Goal: Task Accomplishment & Management: Use online tool/utility

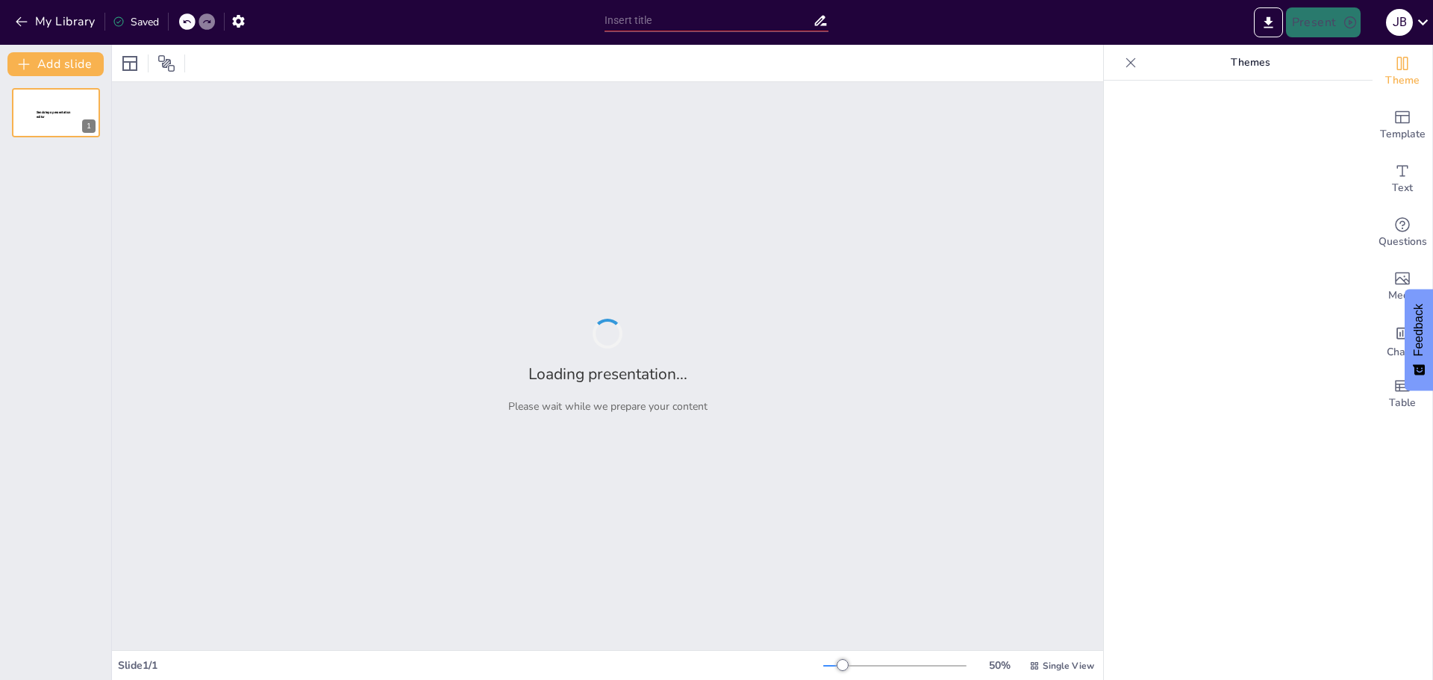
type input "Optimización de la Eficiencia en Sistemas de Bombeo"
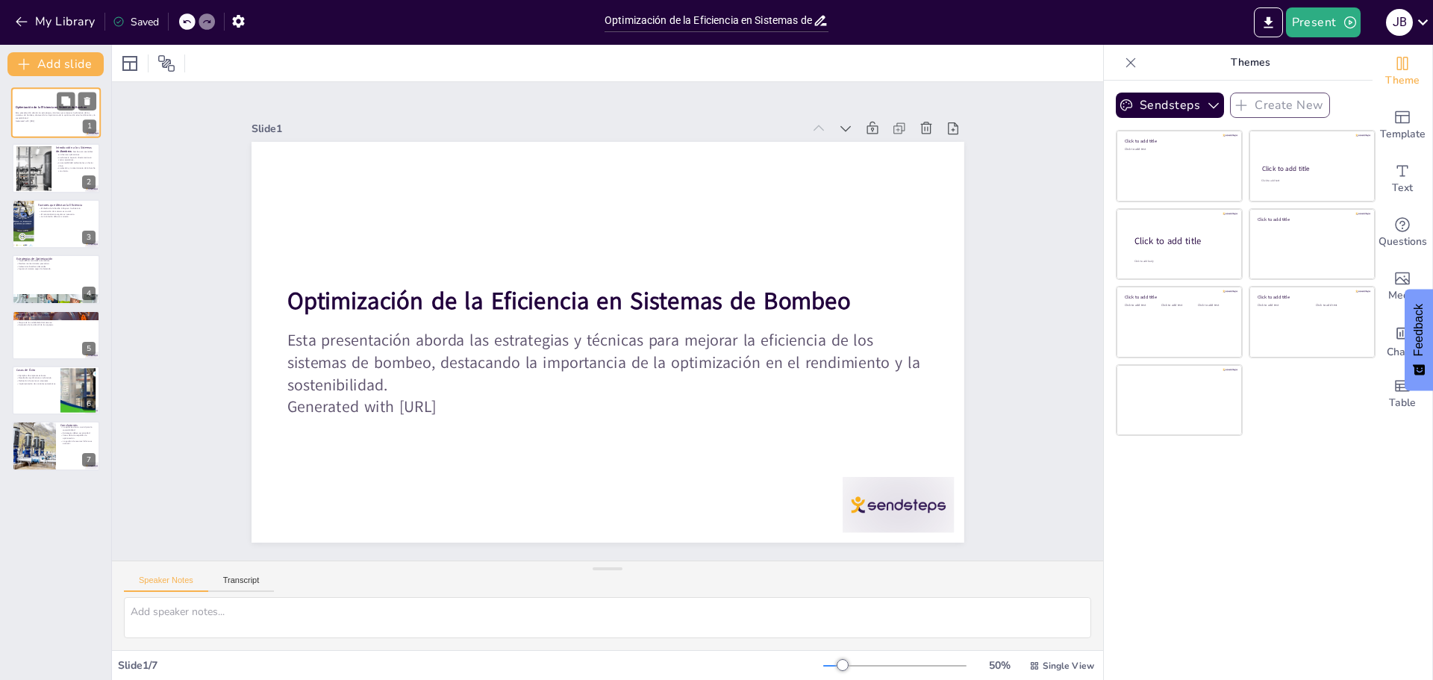
click at [54, 121] on p "Generated with [URL]" at bounding box center [56, 120] width 81 height 3
click at [72, 169] on p "La elección y mantenimiento de la bomba son vitales." at bounding box center [76, 168] width 40 height 5
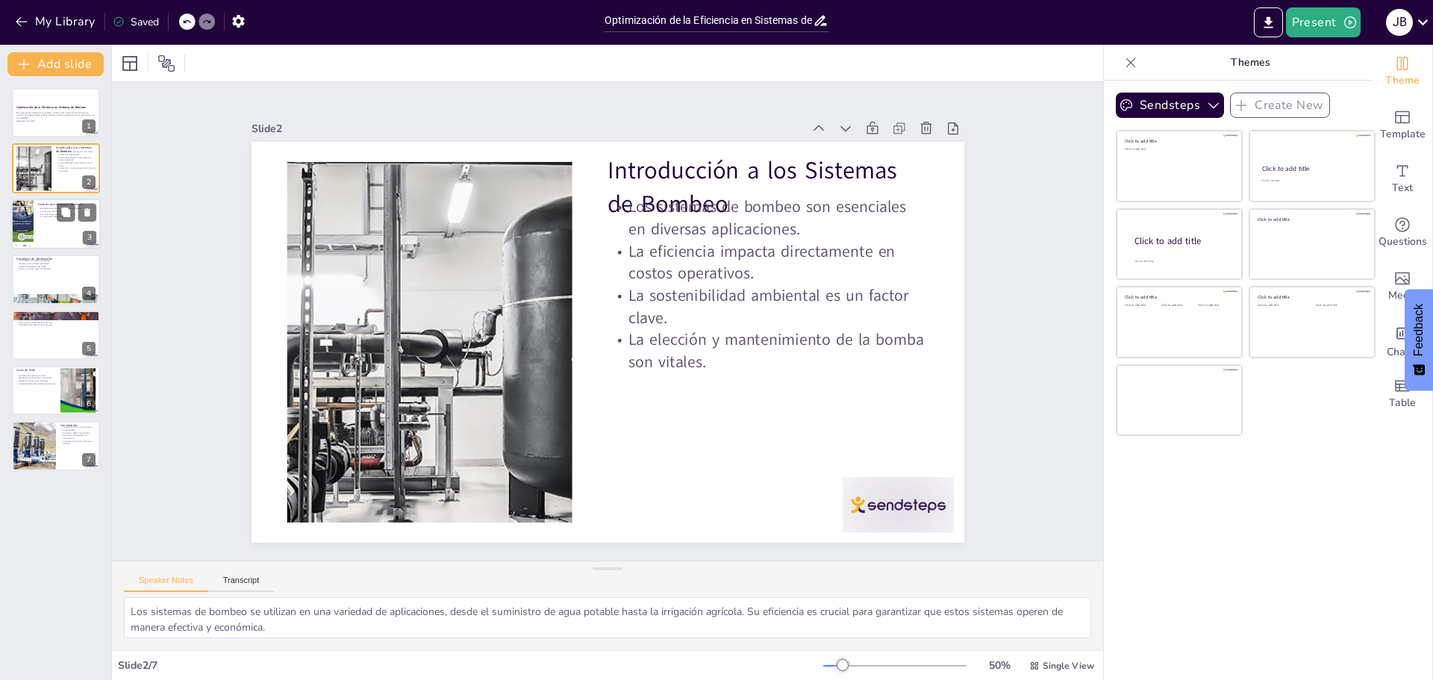
click at [51, 228] on div at bounding box center [56, 223] width 90 height 51
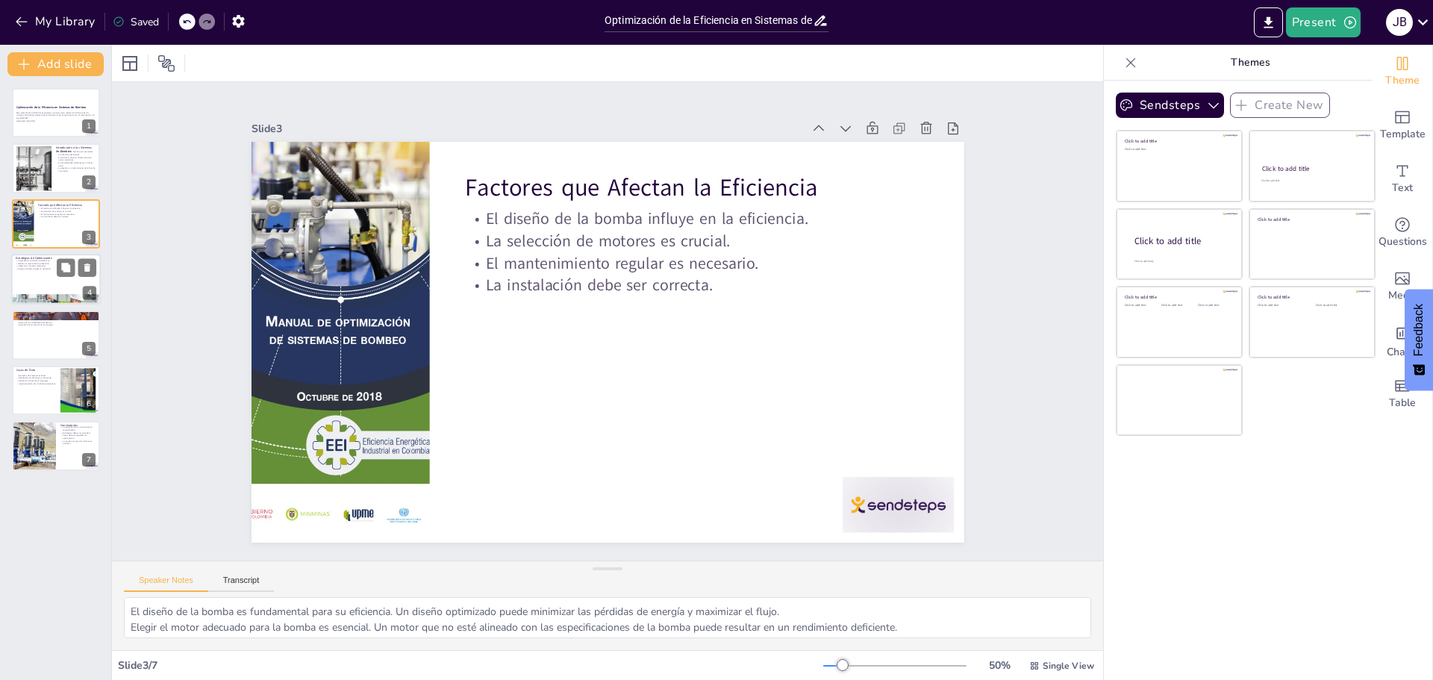
click at [64, 284] on div at bounding box center [56, 279] width 90 height 51
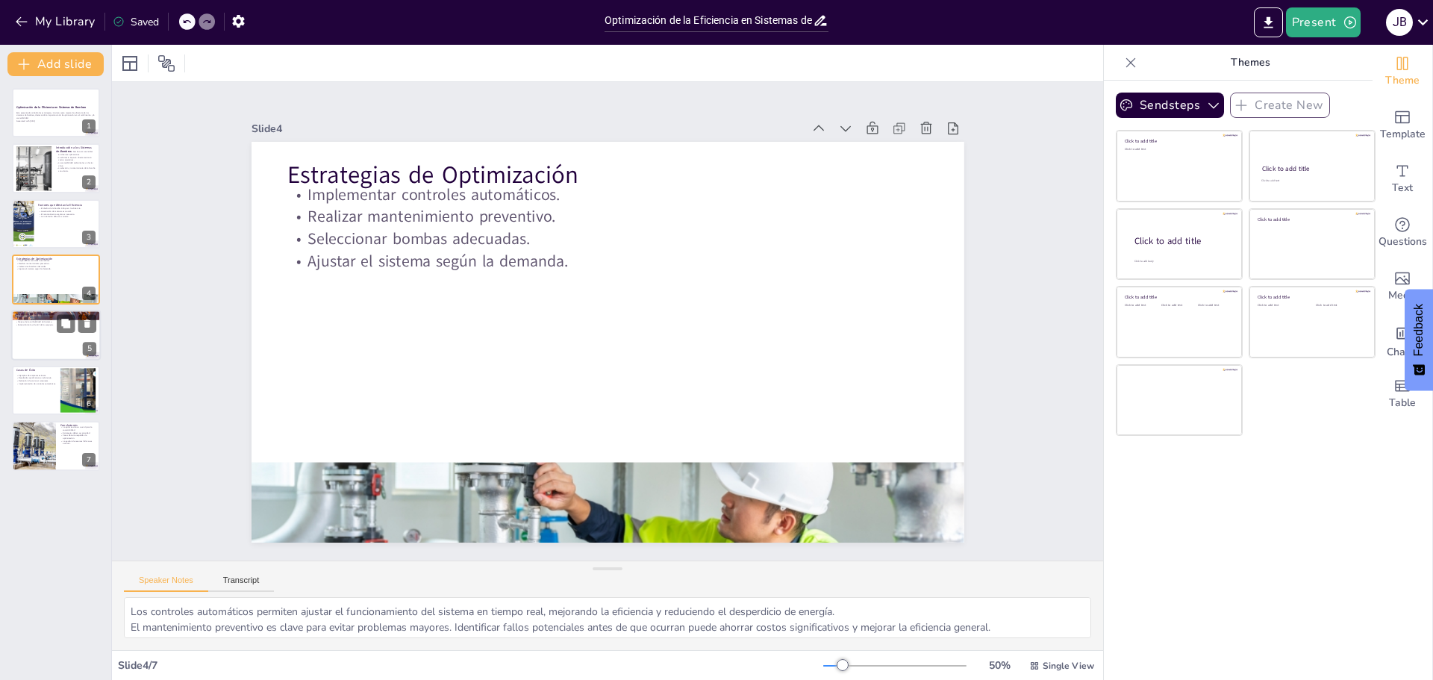
click at [54, 340] on div at bounding box center [56, 335] width 90 height 51
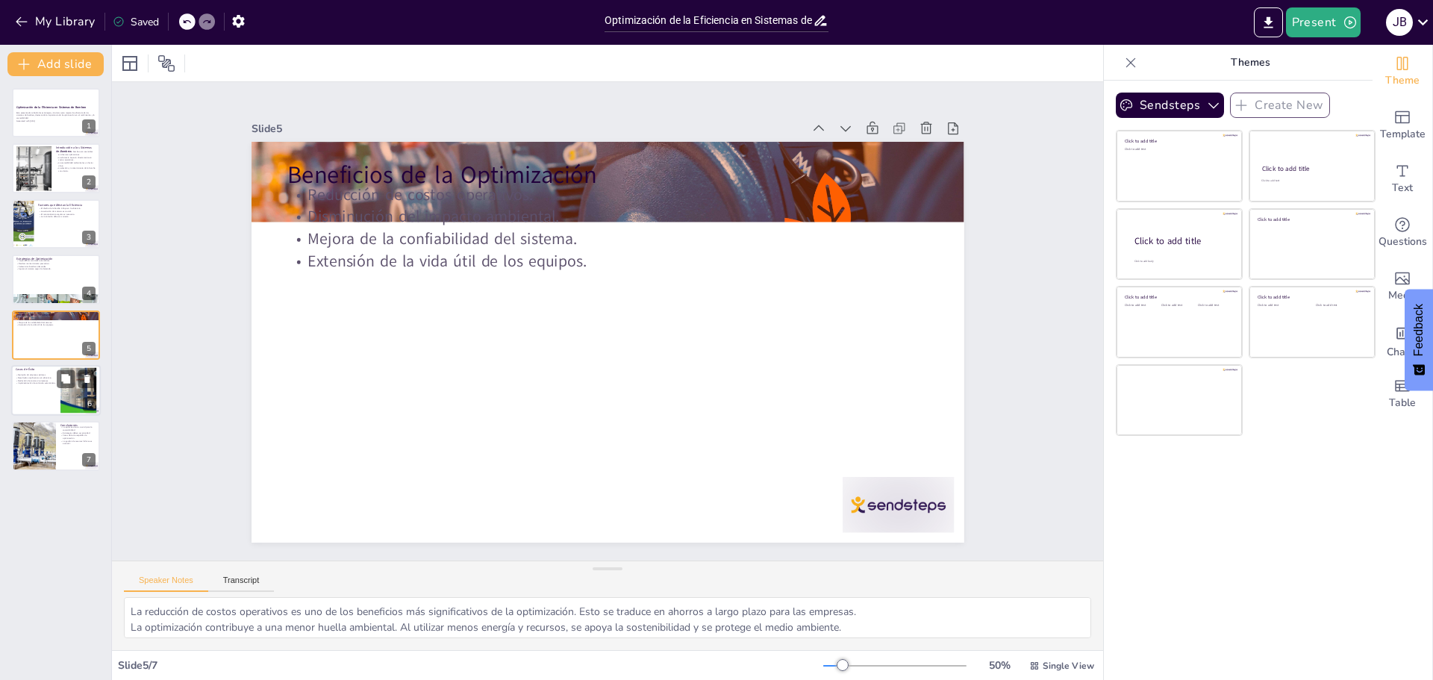
click at [72, 393] on div at bounding box center [78, 391] width 87 height 46
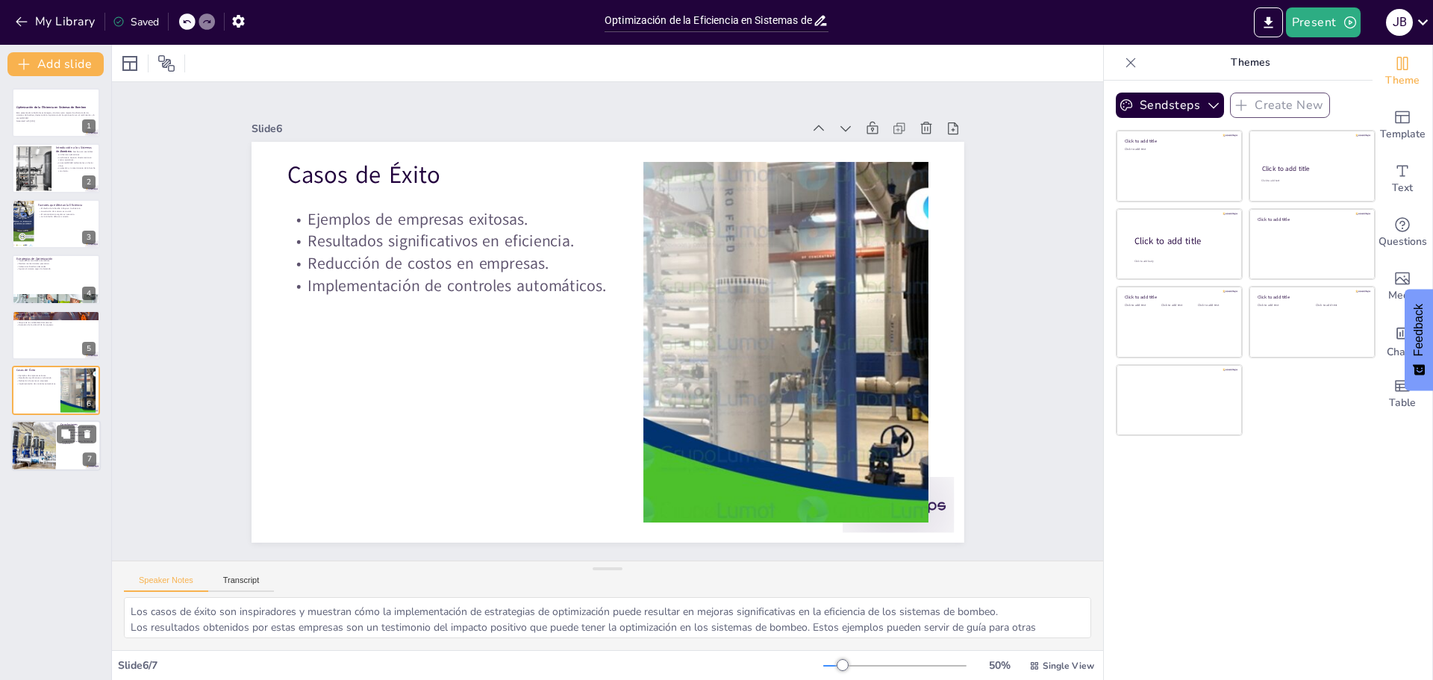
click at [62, 449] on div at bounding box center [56, 446] width 90 height 51
type textarea "La sostenibilidad es un objetivo clave en la gestión de recursos hídricos. La o…"
